Goal: Task Accomplishment & Management: Use online tool/utility

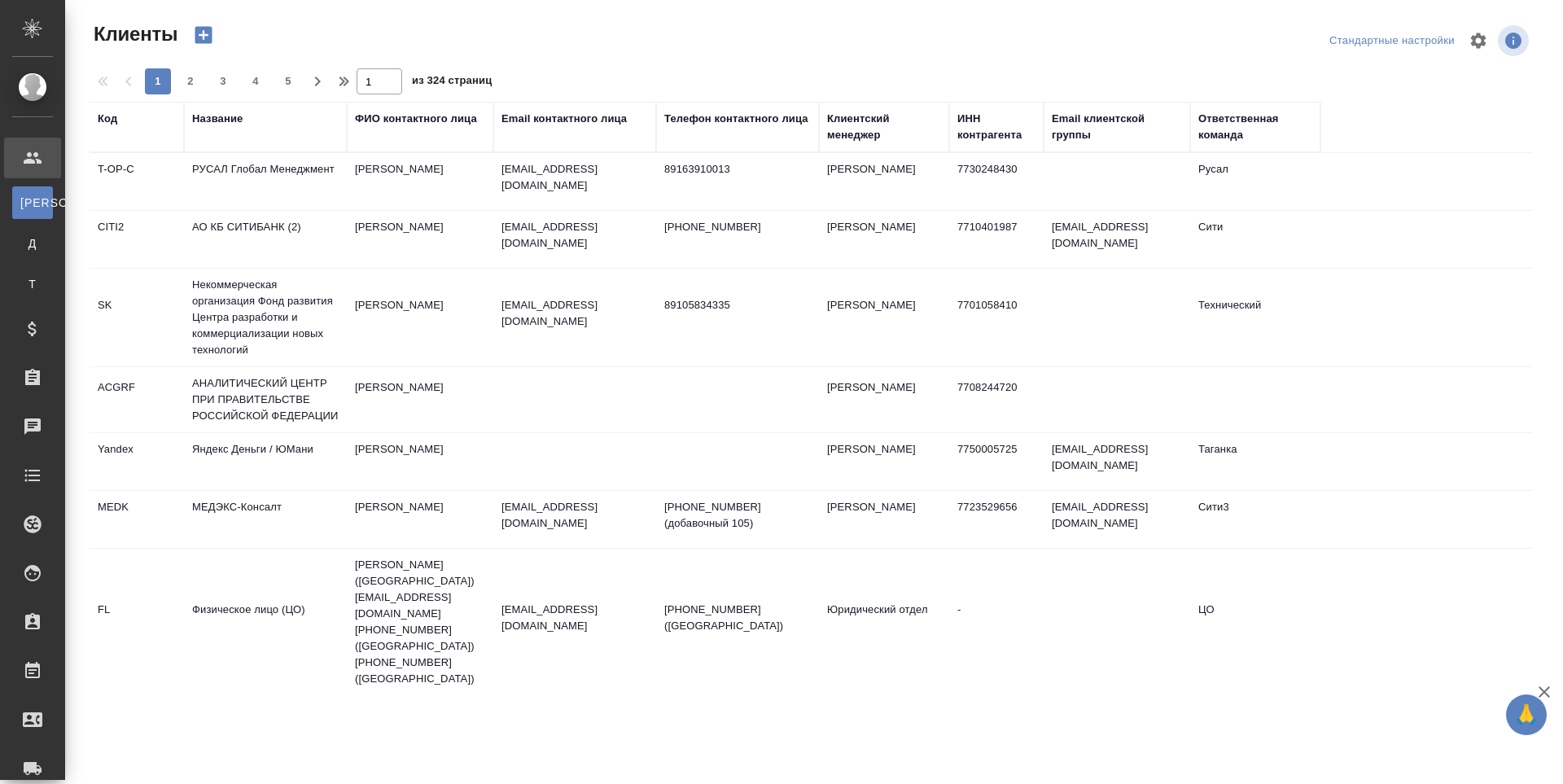
select select "RU"
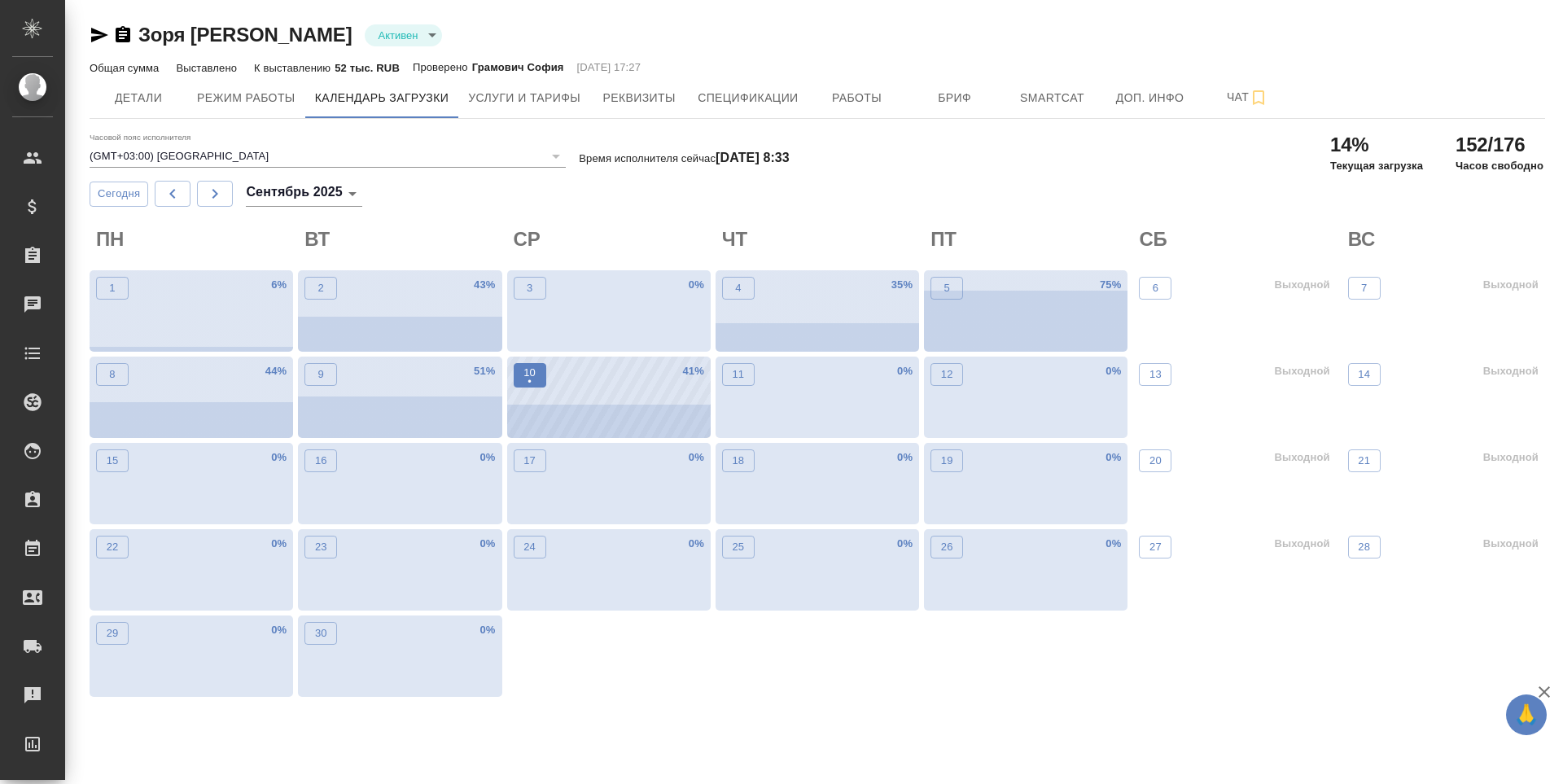
click at [539, 374] on button "10 •" at bounding box center [529, 374] width 33 height 24
click at [516, 389] on div "10 •" at bounding box center [529, 400] width 33 height 75
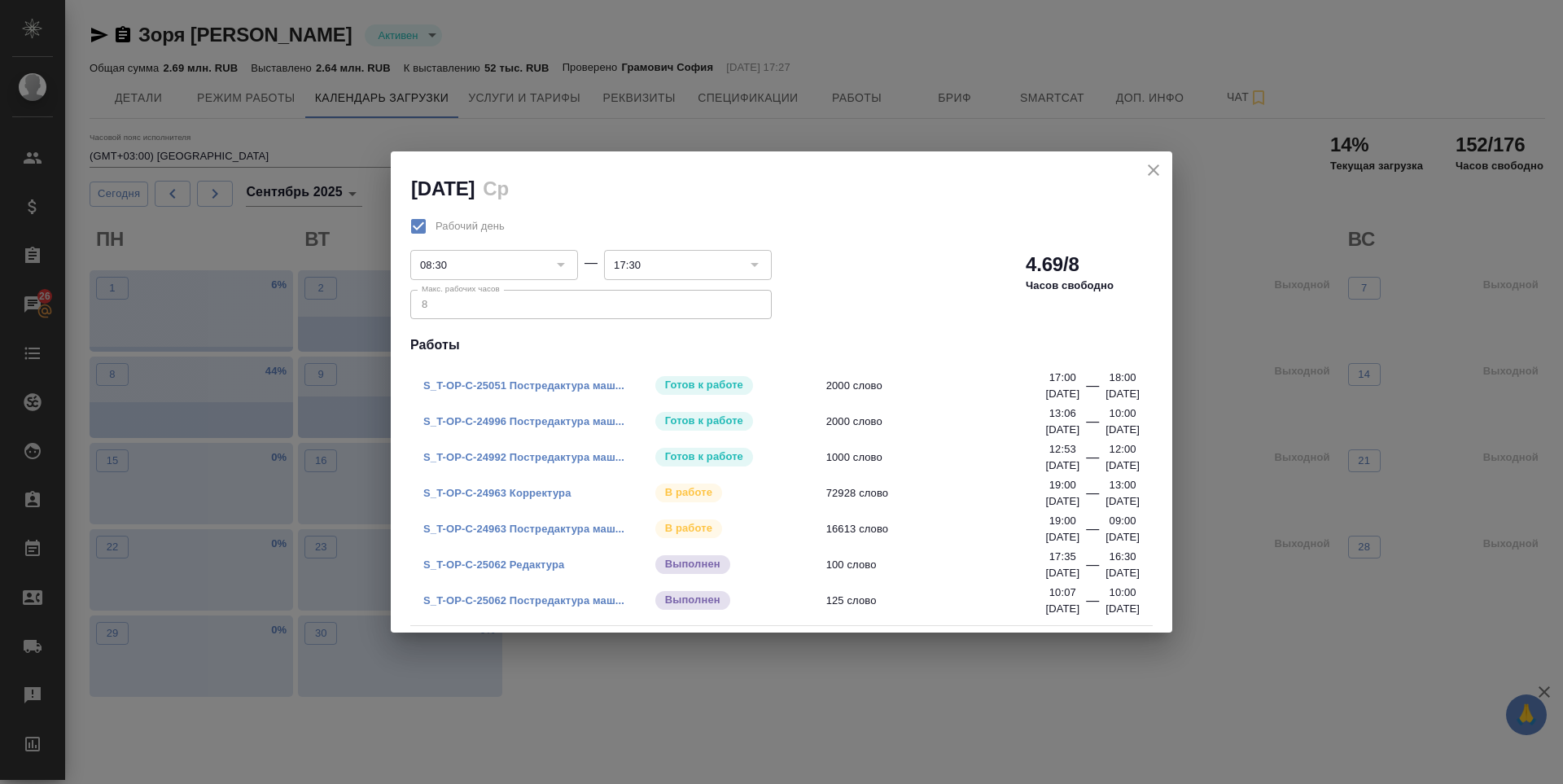
click at [535, 524] on link "S_T-OP-C-24963 Постредактура маш..." at bounding box center [524, 529] width 201 height 13
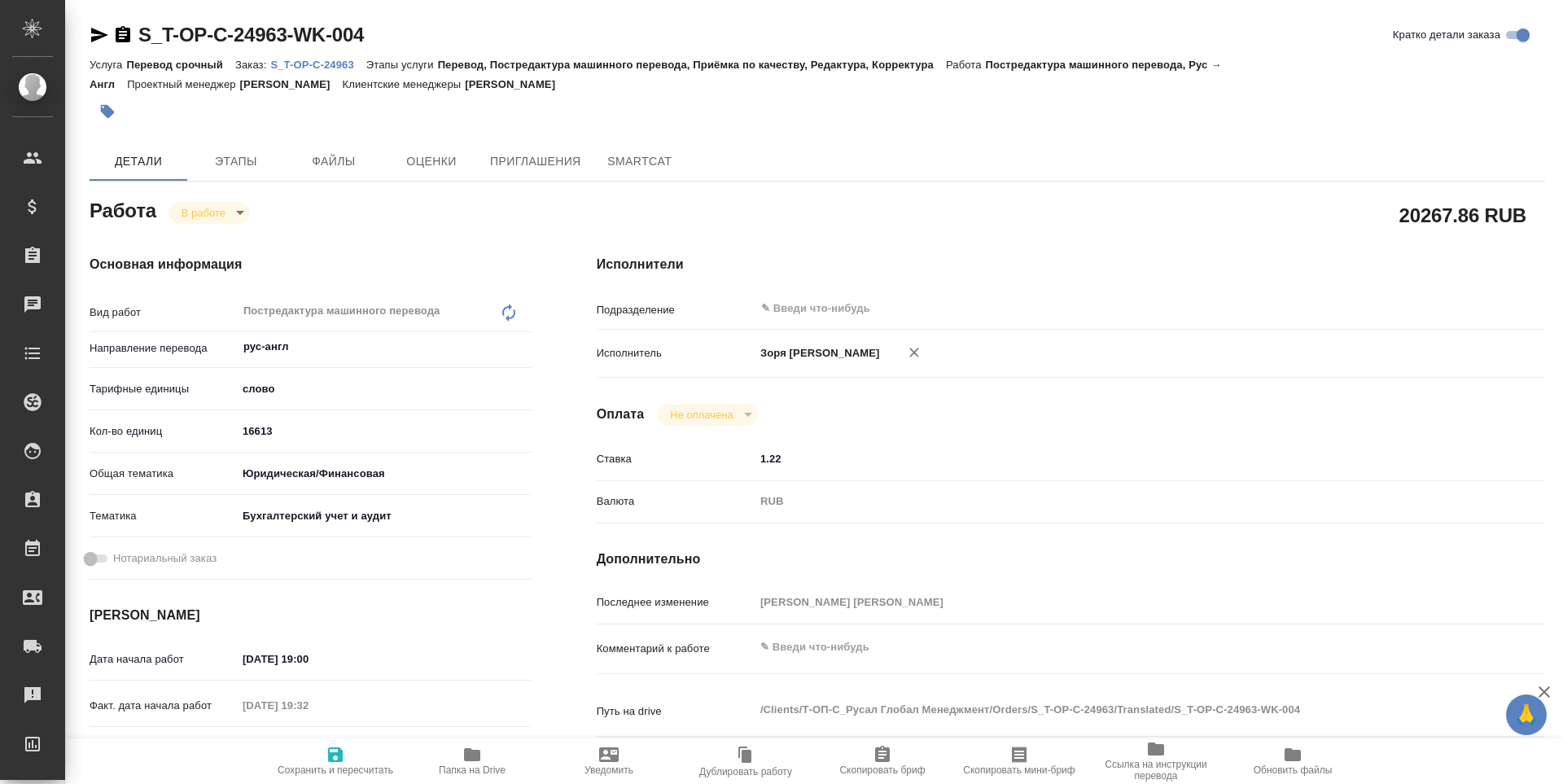
type textarea "x"
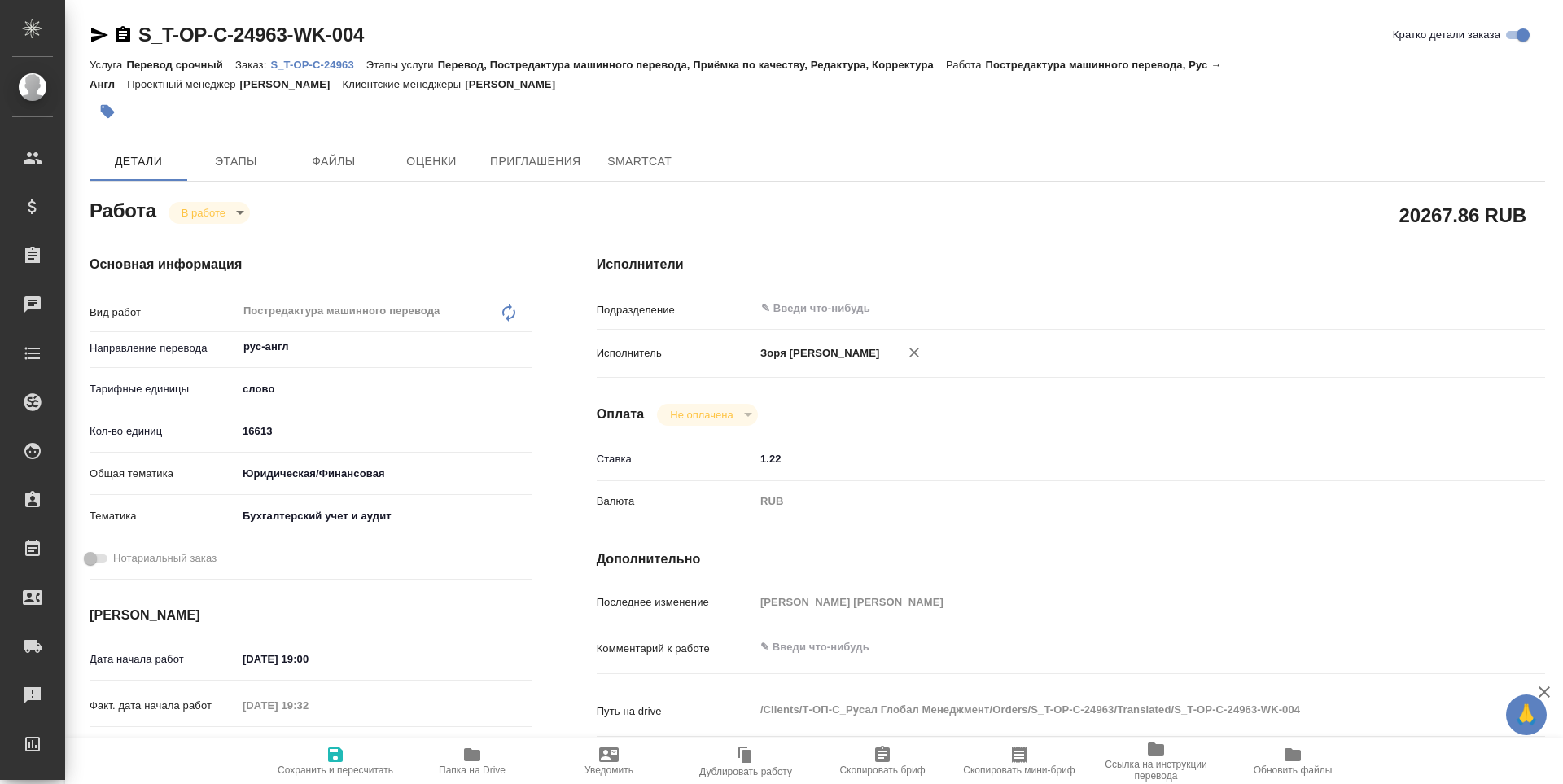
type textarea "x"
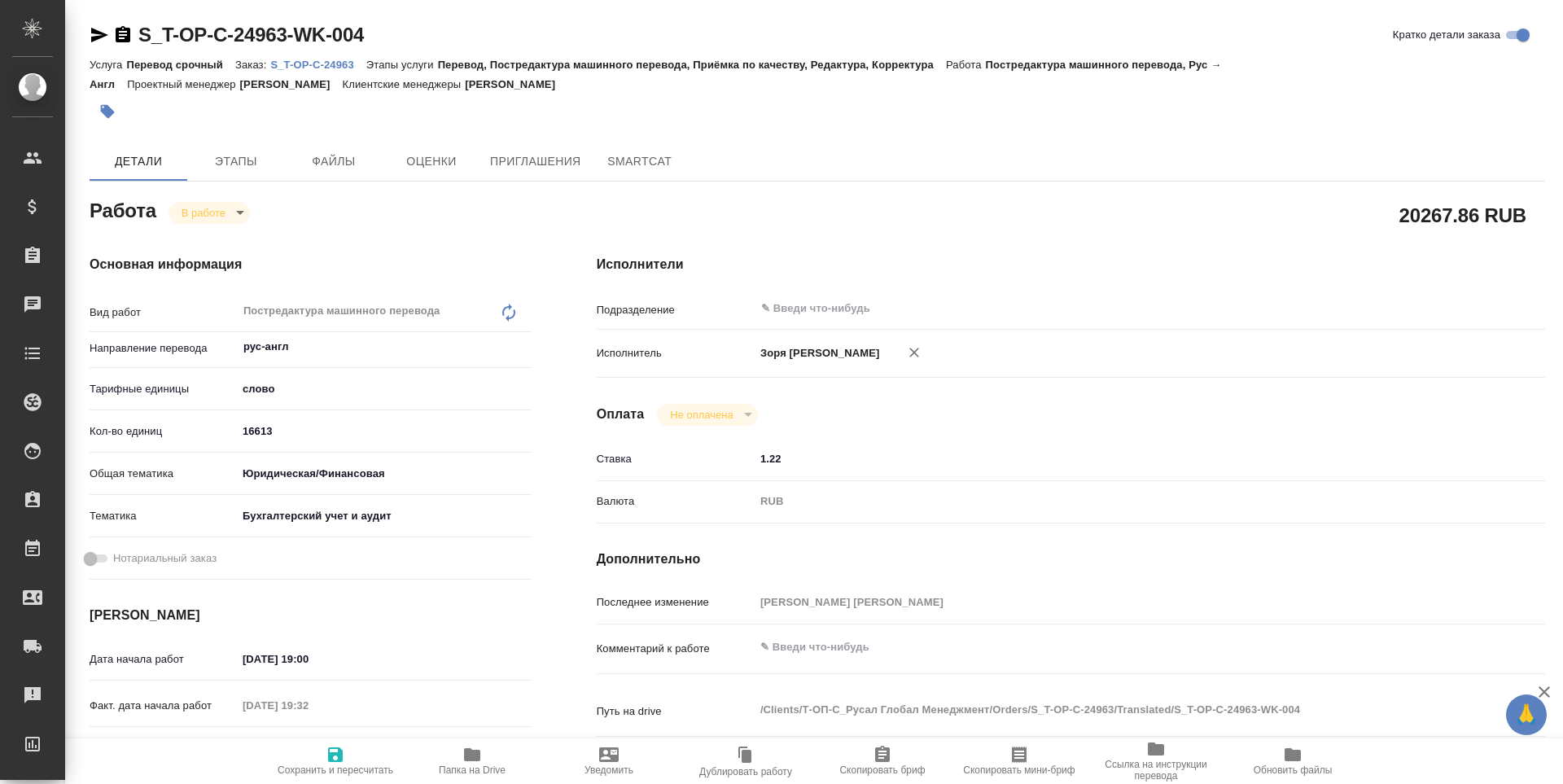
type textarea "x"
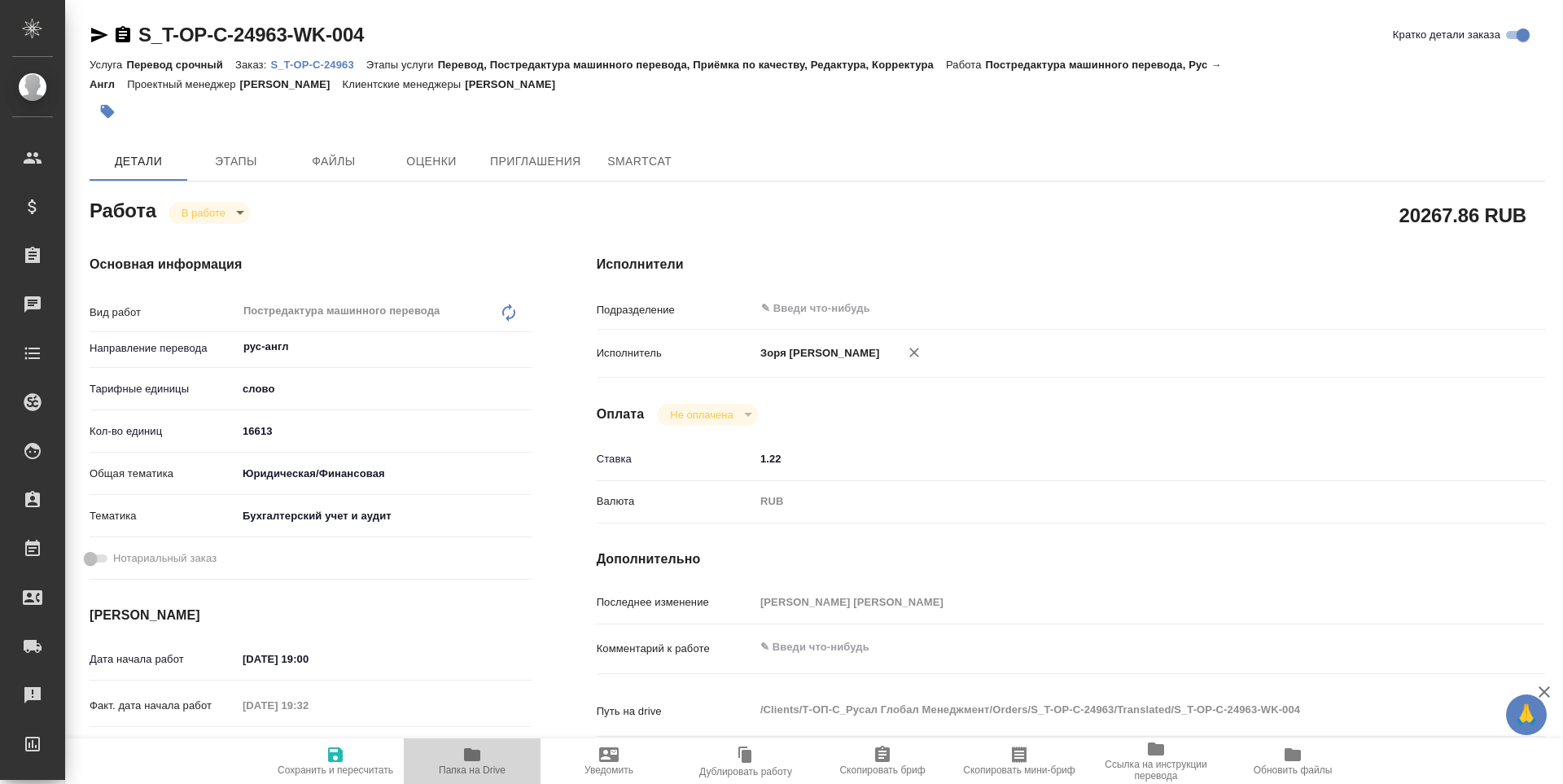
click at [478, 757] on icon "button" at bounding box center [472, 755] width 16 height 13
type textarea "x"
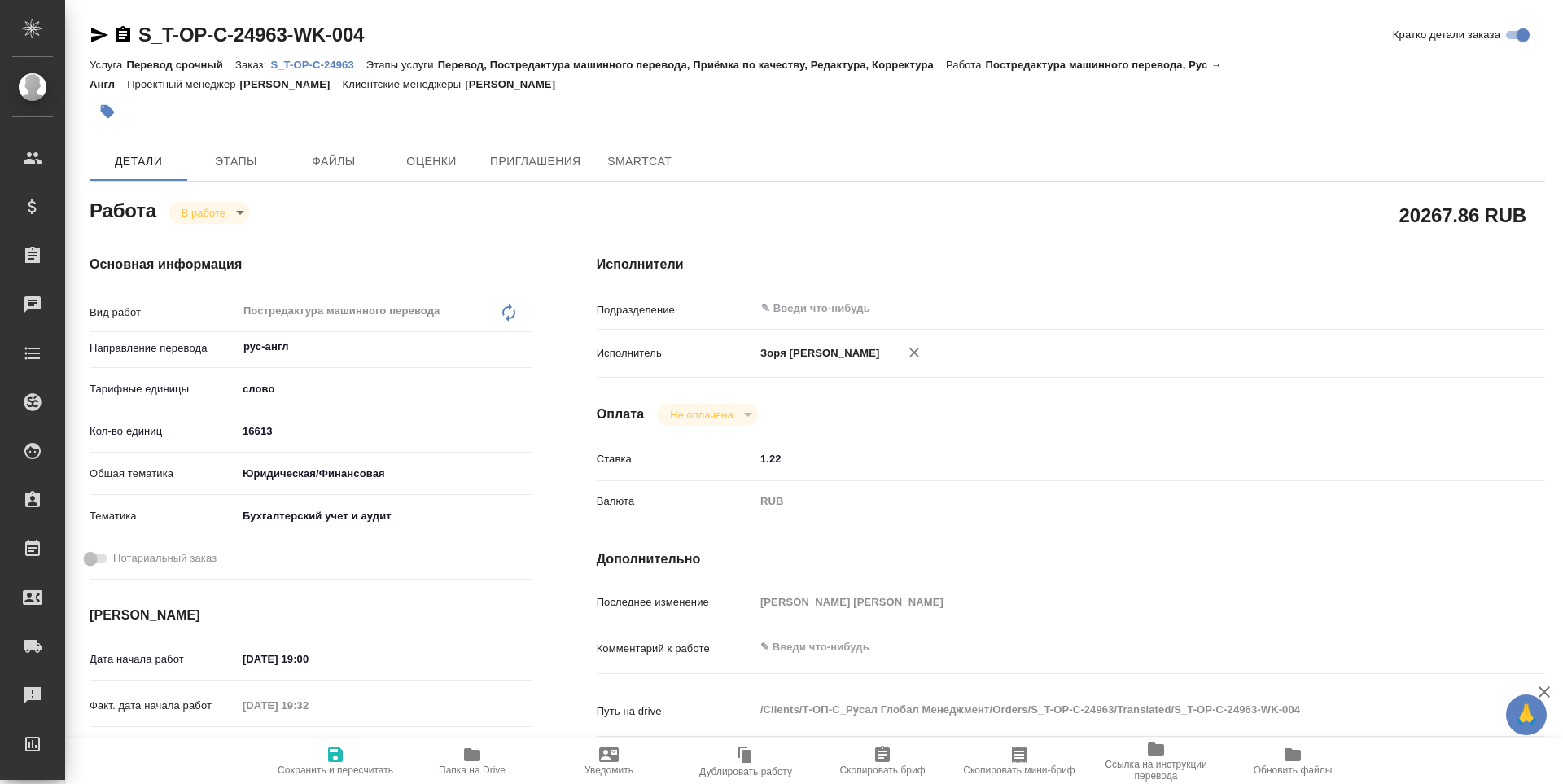
type textarea "x"
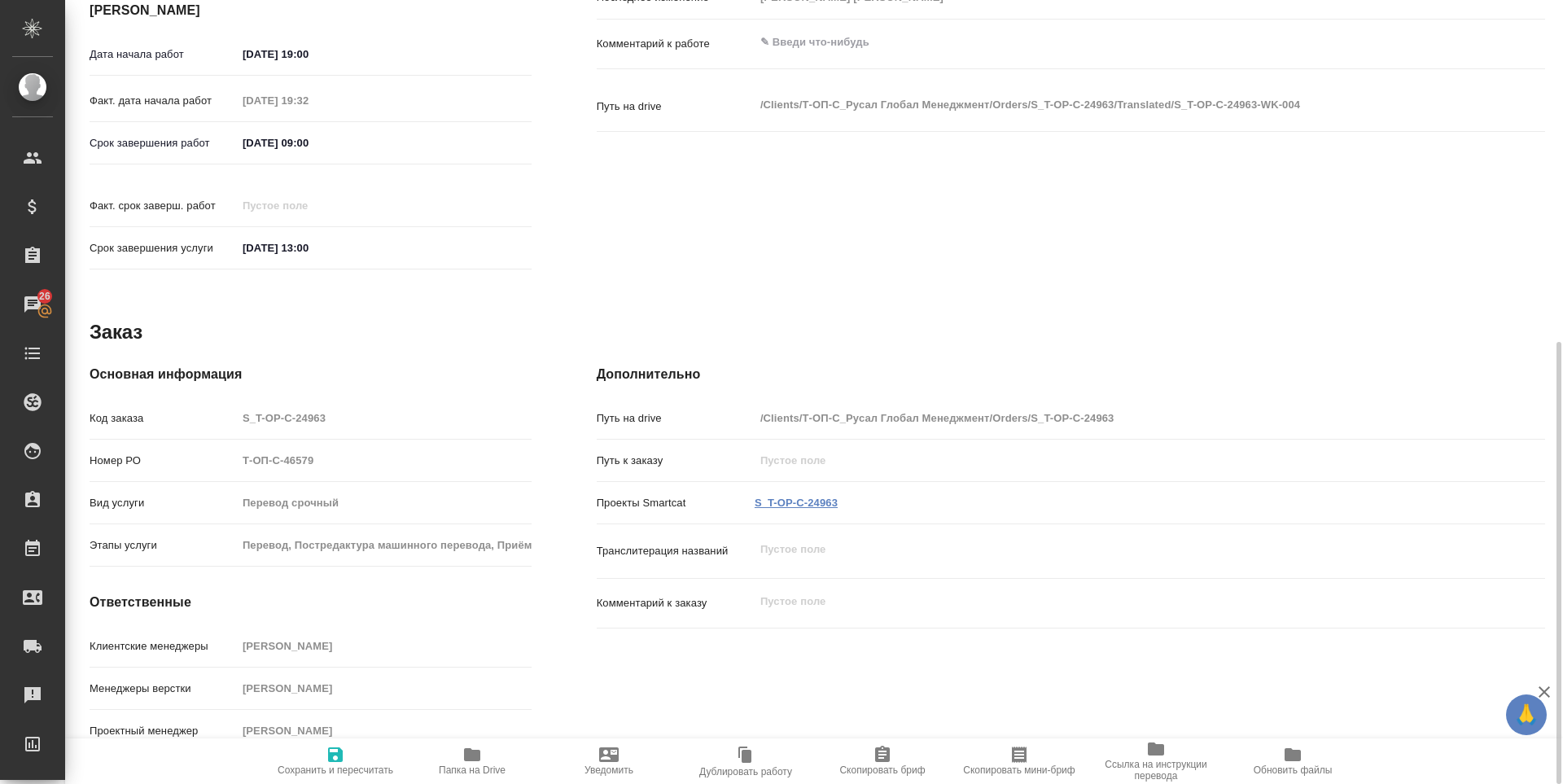
click at [812, 497] on link "S_T-OP-C-24963" at bounding box center [796, 503] width 83 height 13
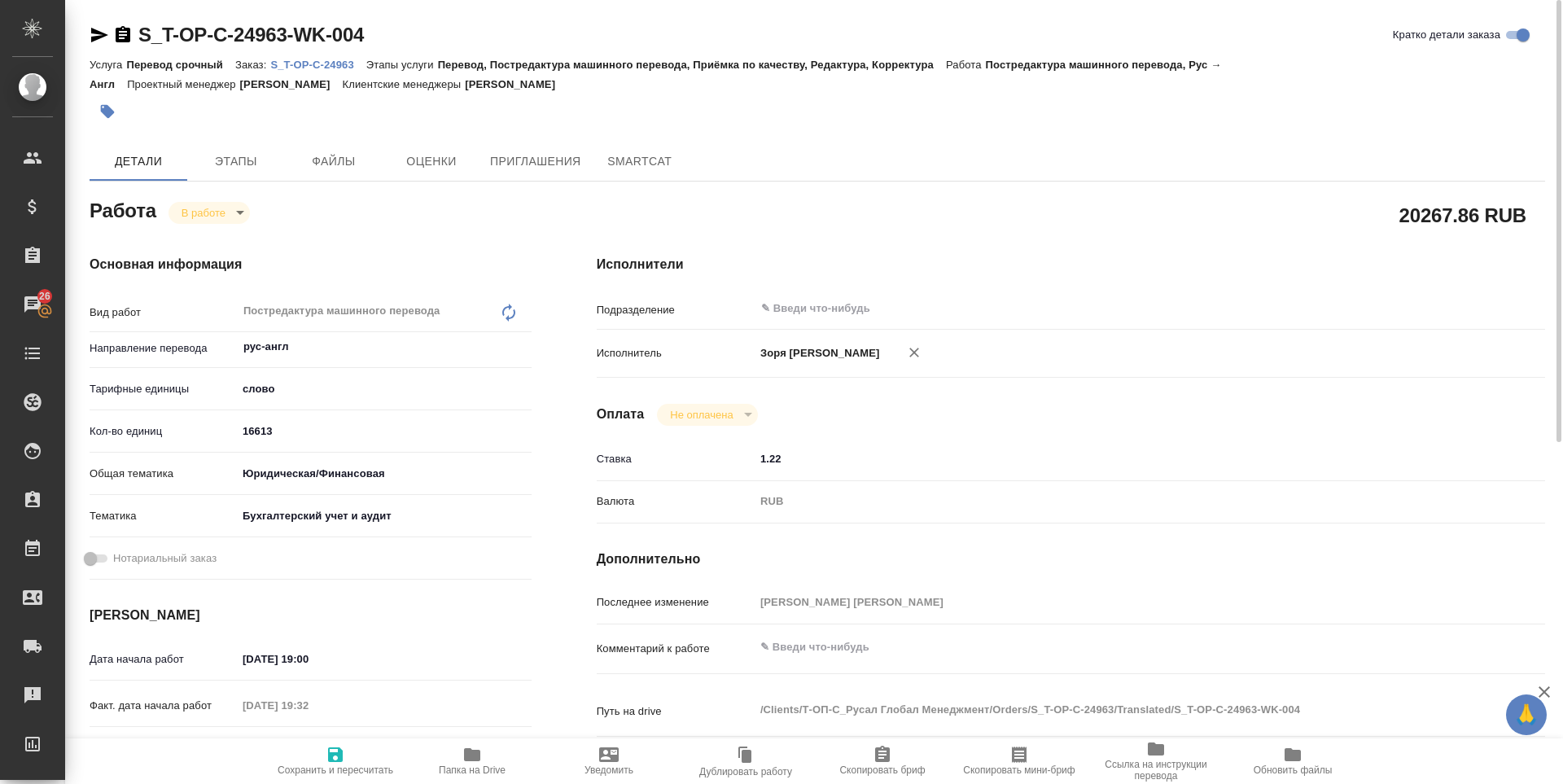
click at [86, 36] on div "S_T-OP-C-24963-WK-004 Кратко детали заказа Услуга Перевод срочный Заказ: S_T-OP…" at bounding box center [817, 702] width 1473 height 1405
click at [96, 36] on icon "button" at bounding box center [99, 34] width 19 height 19
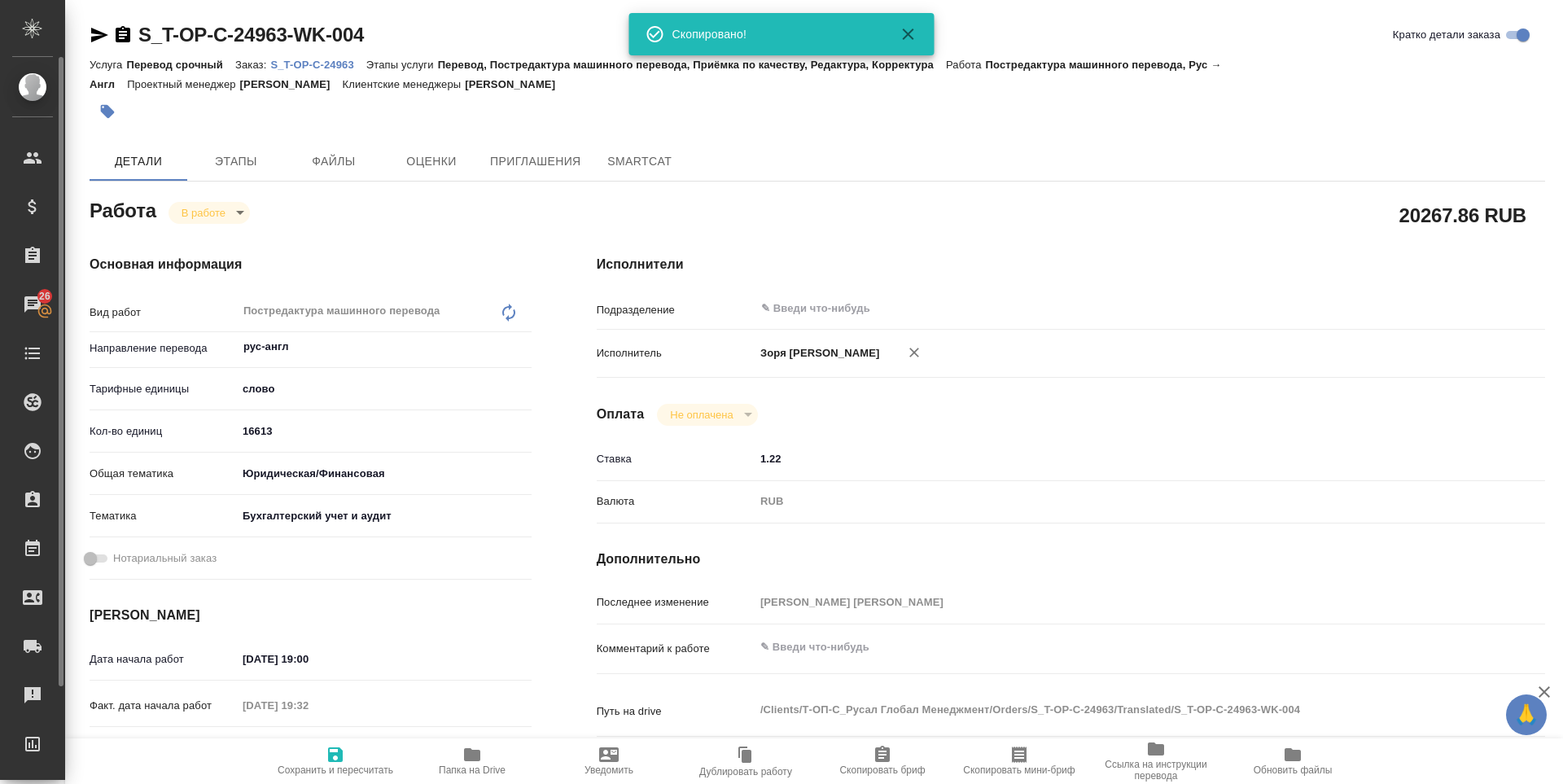
type textarea "x"
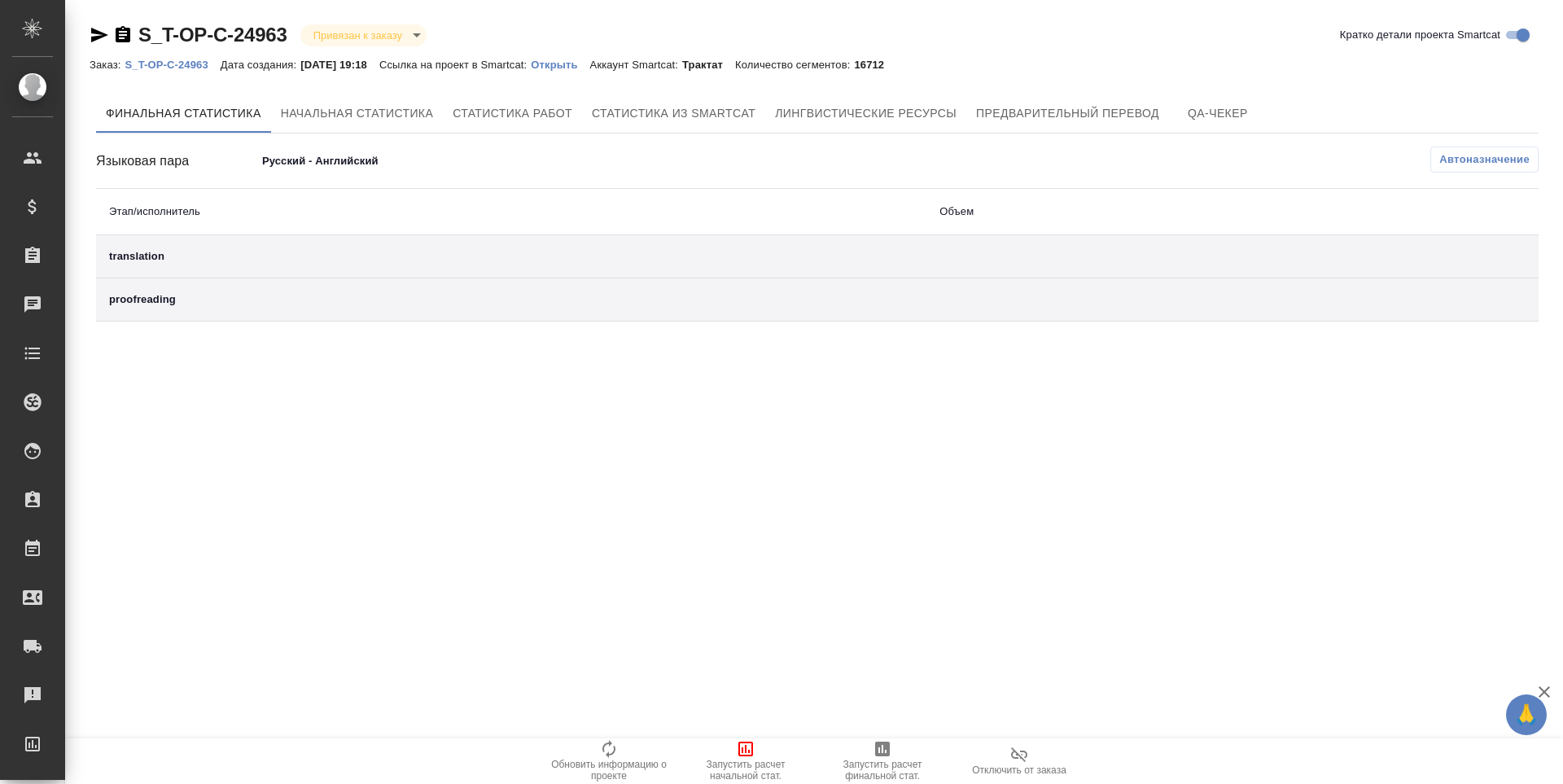
click at [144, 258] on div "translation" at bounding box center [511, 255] width 804 height 16
click at [140, 260] on div "translation" at bounding box center [511, 255] width 804 height 16
click at [138, 250] on div "translation" at bounding box center [511, 255] width 804 height 16
click at [224, 107] on span "Финальная статистика" at bounding box center [183, 113] width 156 height 20
click at [293, 113] on span "Начальная статистика" at bounding box center [357, 113] width 153 height 20
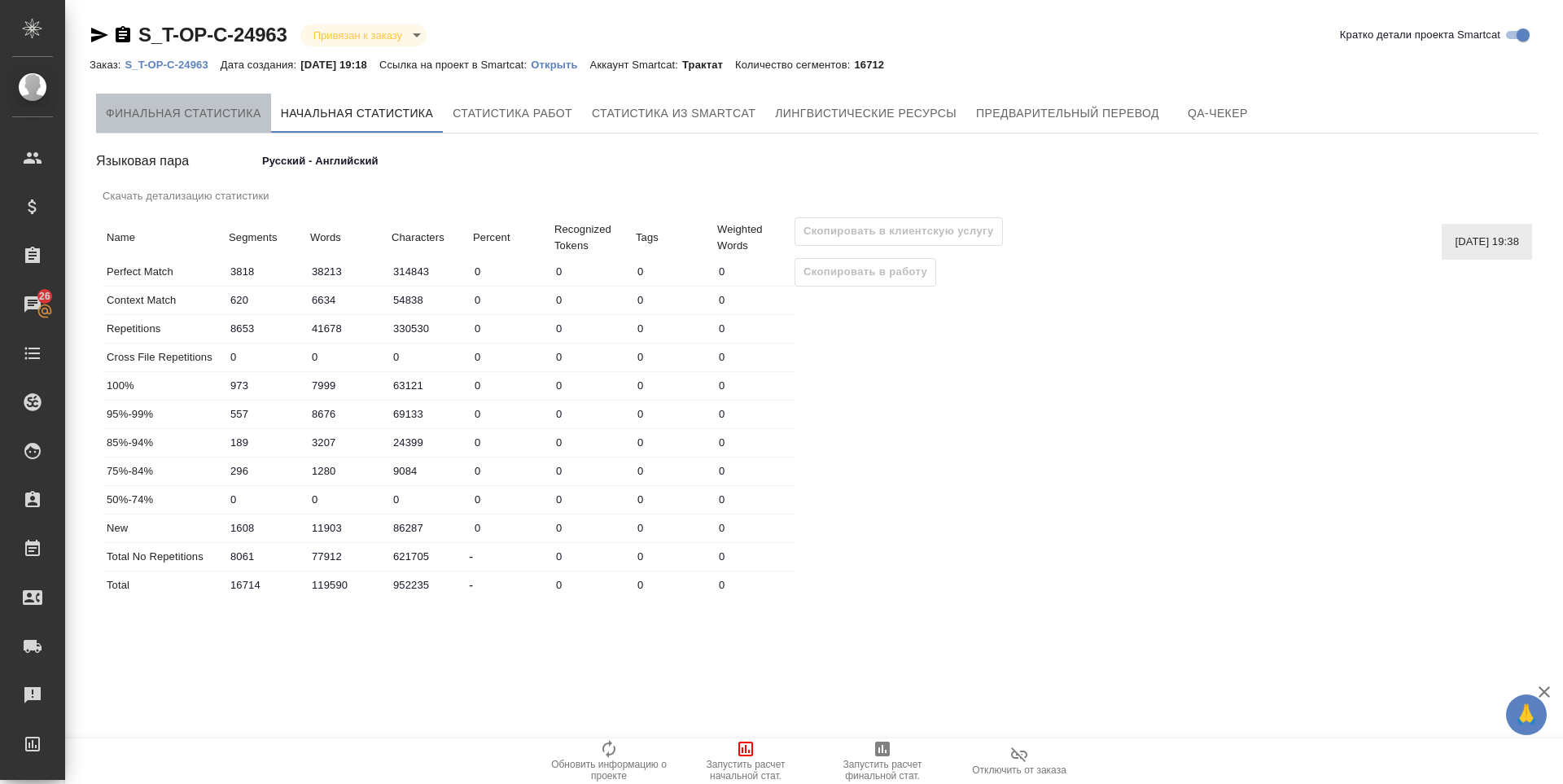
click at [234, 113] on span "Финальная статистика" at bounding box center [183, 113] width 156 height 20
